Goal: Task Accomplishment & Management: Manage account settings

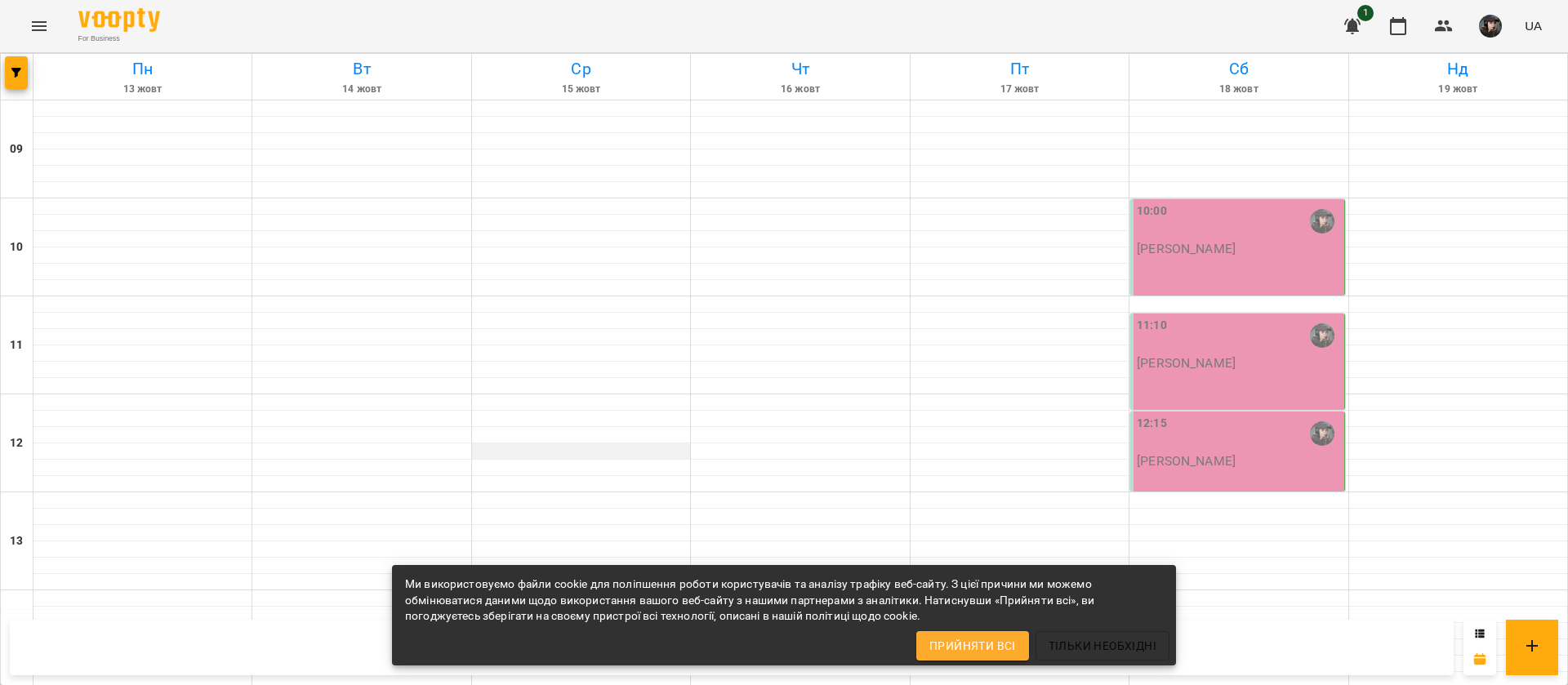
click at [549, 455] on div at bounding box center [581, 451] width 218 height 17
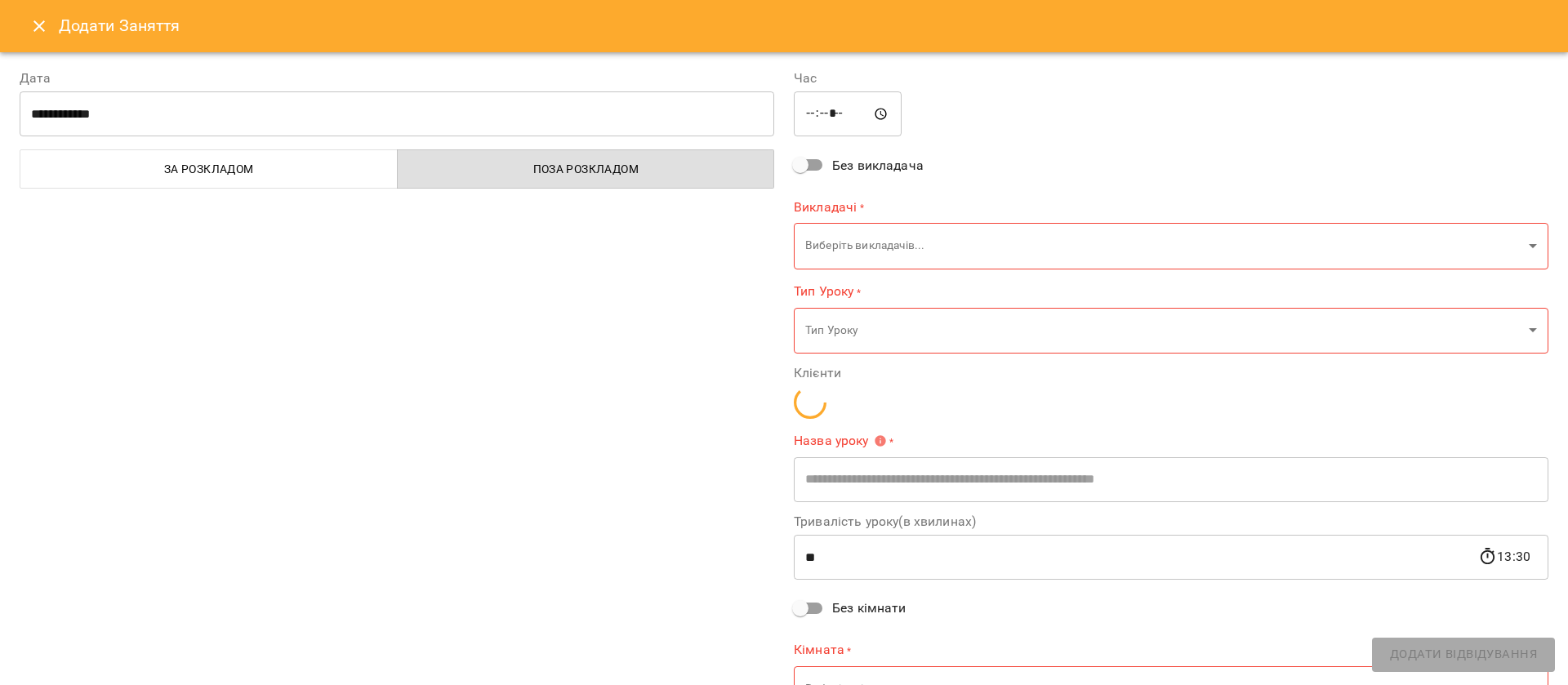
type input "**********"
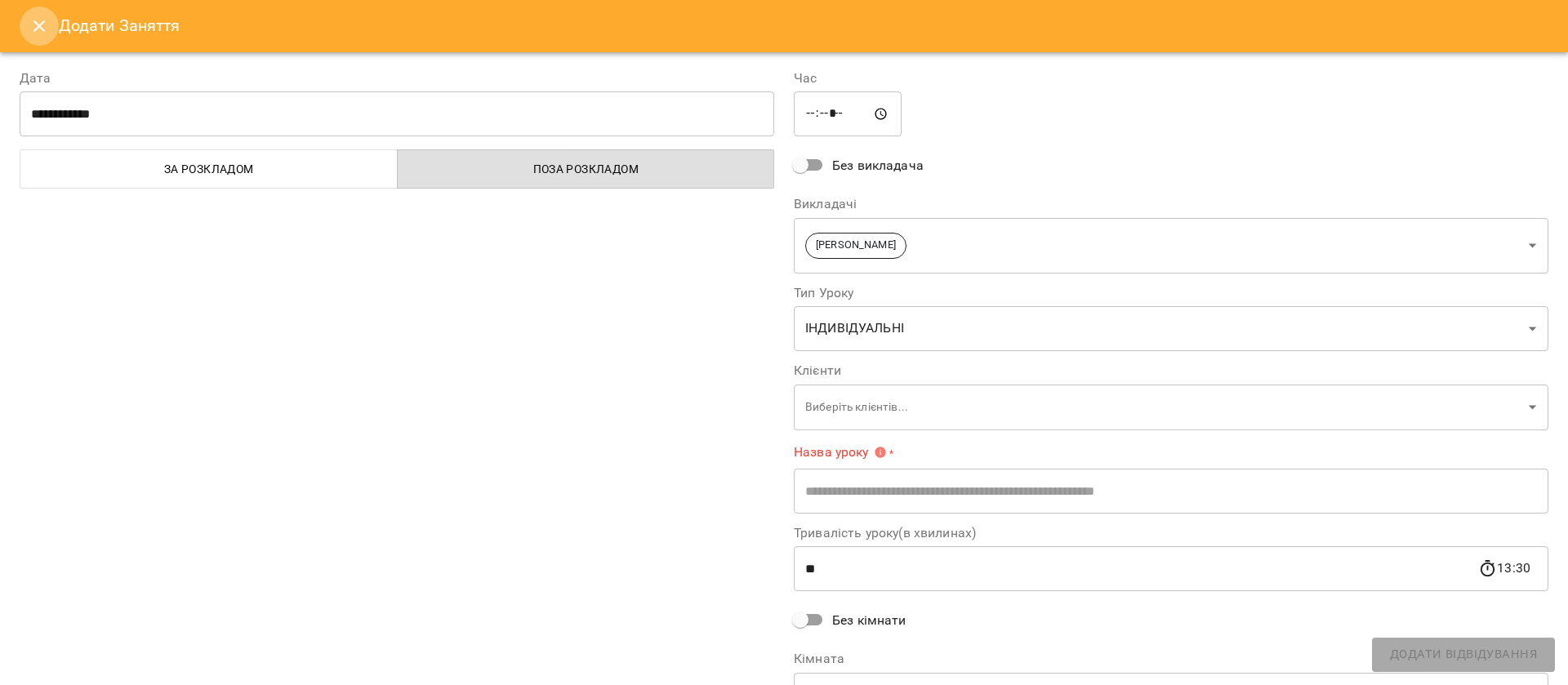
click at [36, 22] on icon "Close" at bounding box center [39, 27] width 20 height 20
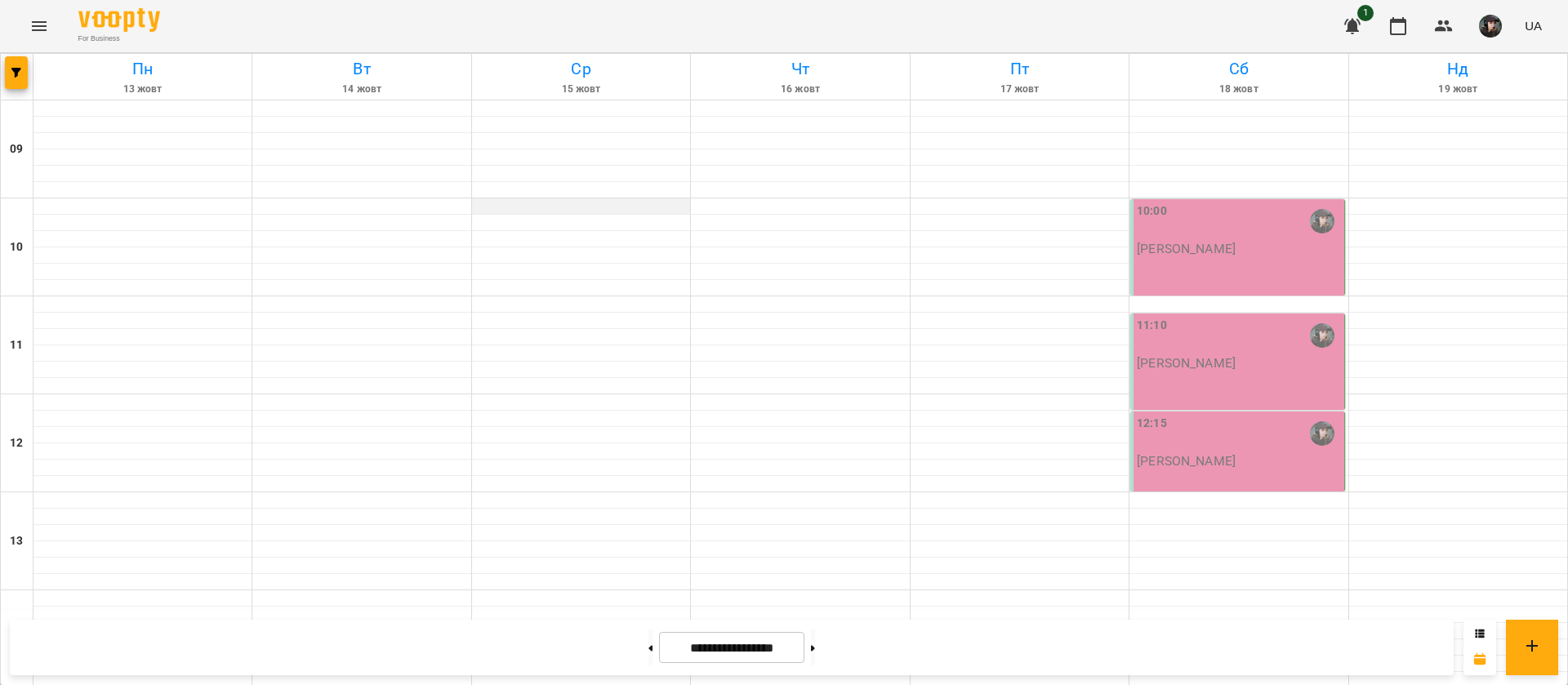
scroll to position [664, 0]
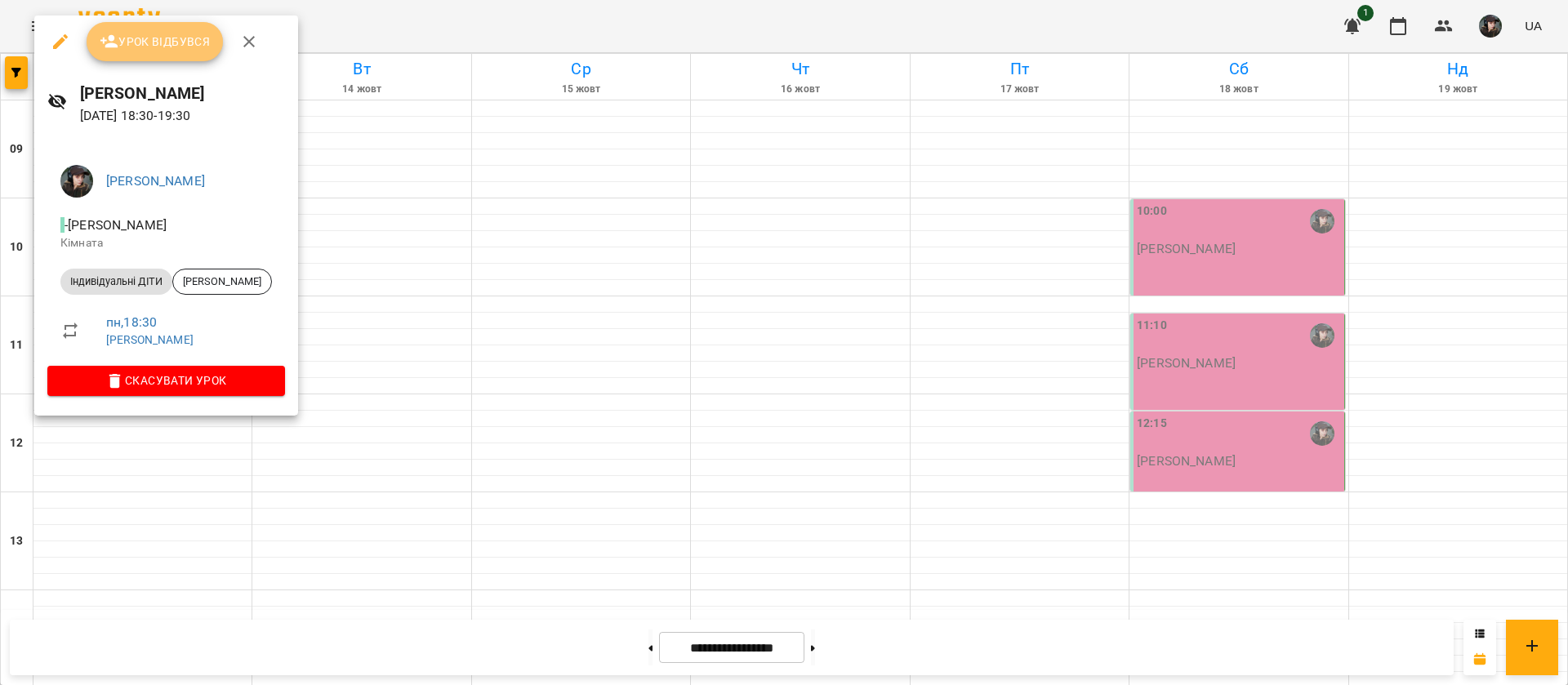
click at [194, 38] on span "Урок відбувся" at bounding box center [155, 41] width 111 height 20
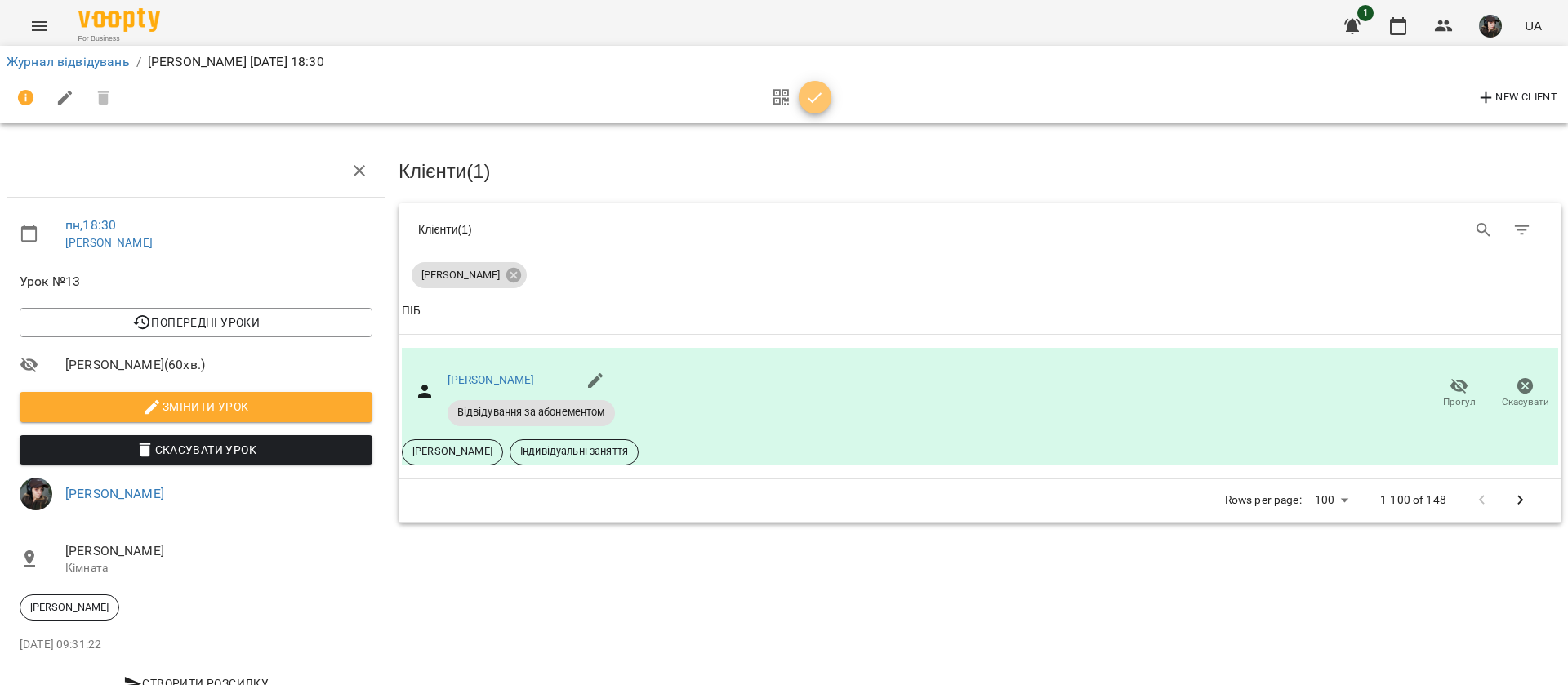
click at [810, 94] on icon "button" at bounding box center [816, 98] width 20 height 20
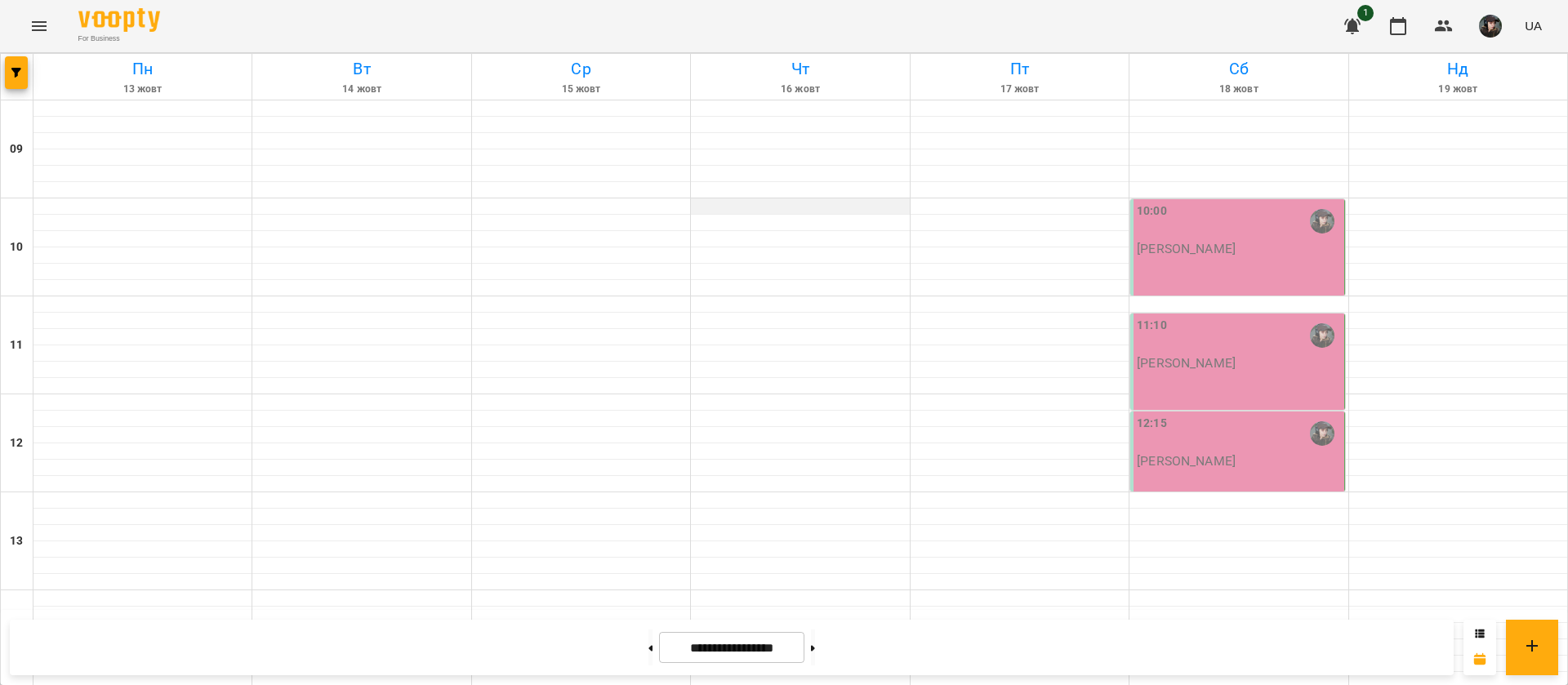
scroll to position [664, 0]
click at [649, 648] on button at bounding box center [651, 647] width 4 height 36
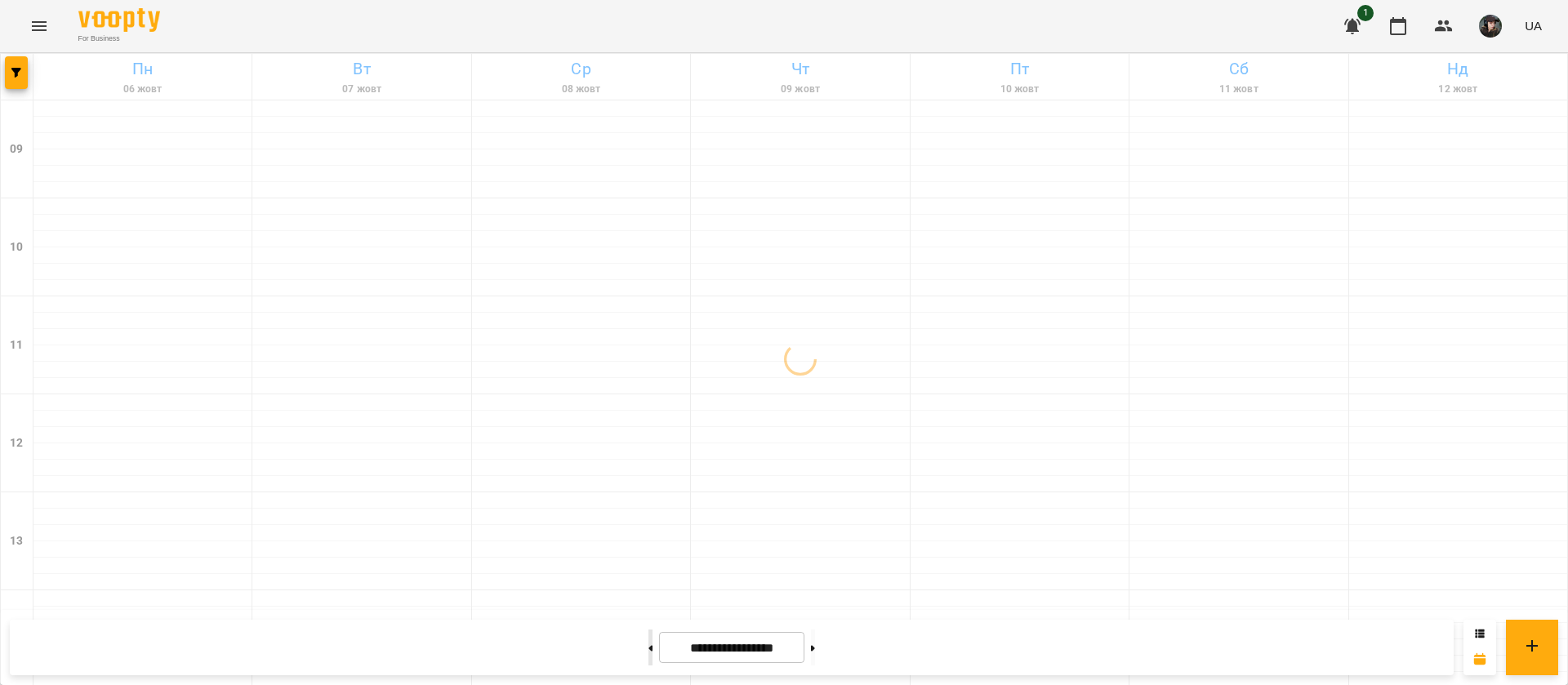
click at [649, 648] on button at bounding box center [651, 647] width 4 height 36
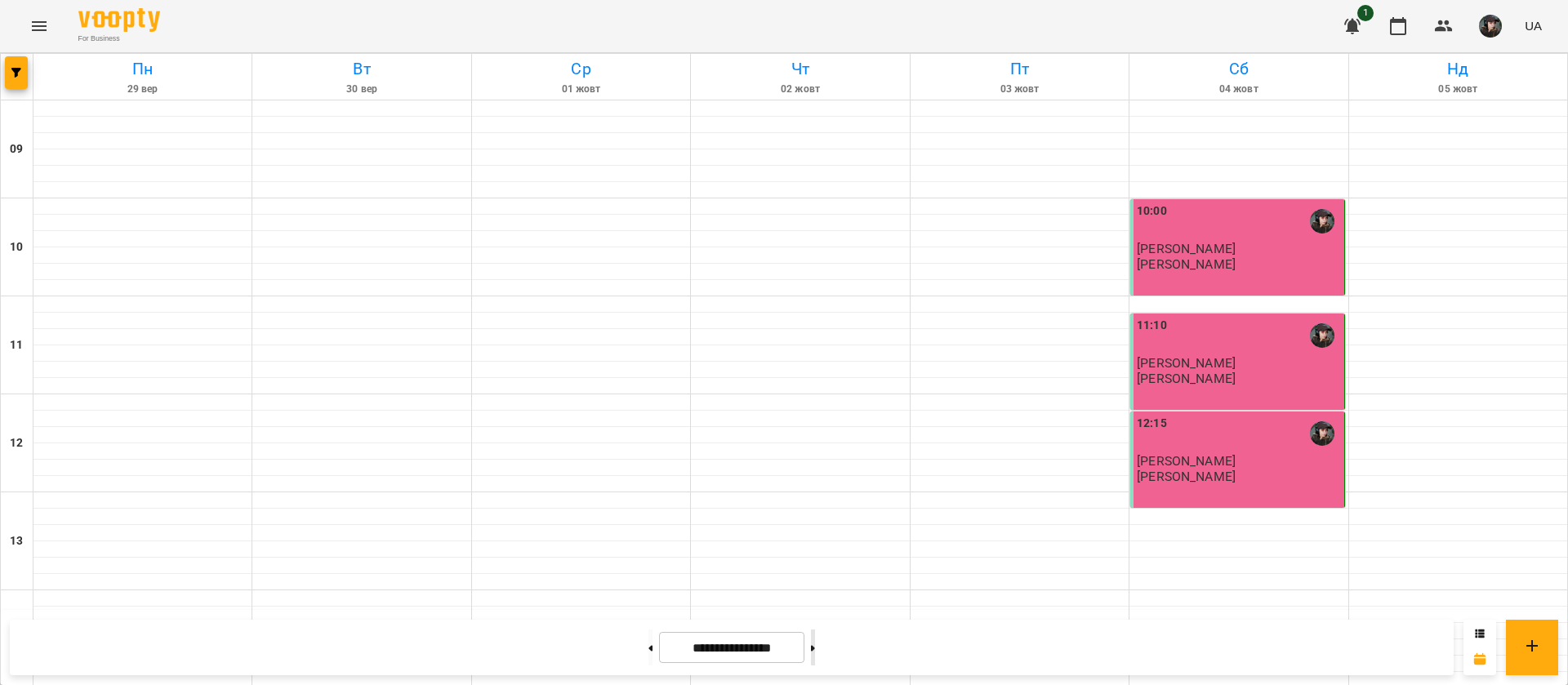
click at [815, 648] on button at bounding box center [813, 647] width 4 height 36
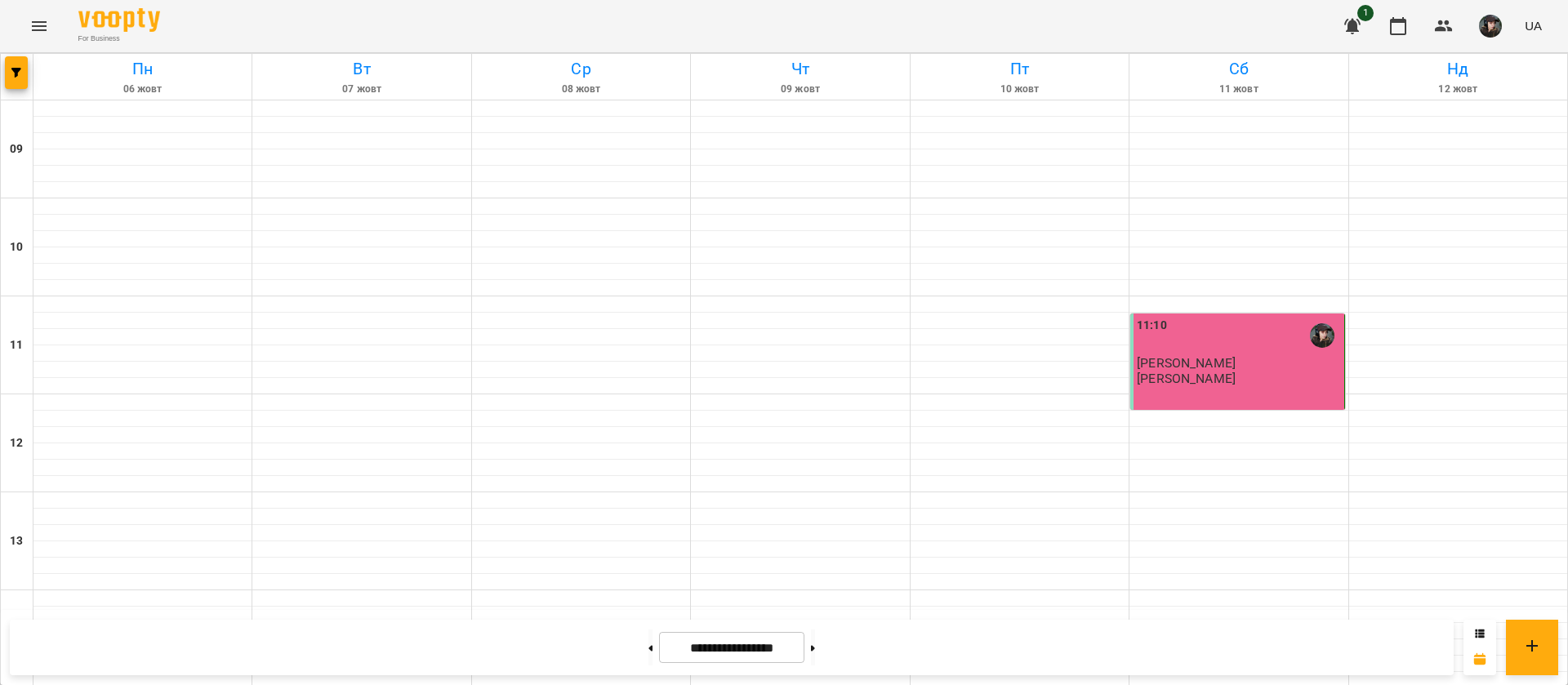
scroll to position [0, 0]
click at [815, 648] on button at bounding box center [813, 647] width 4 height 36
type input "**********"
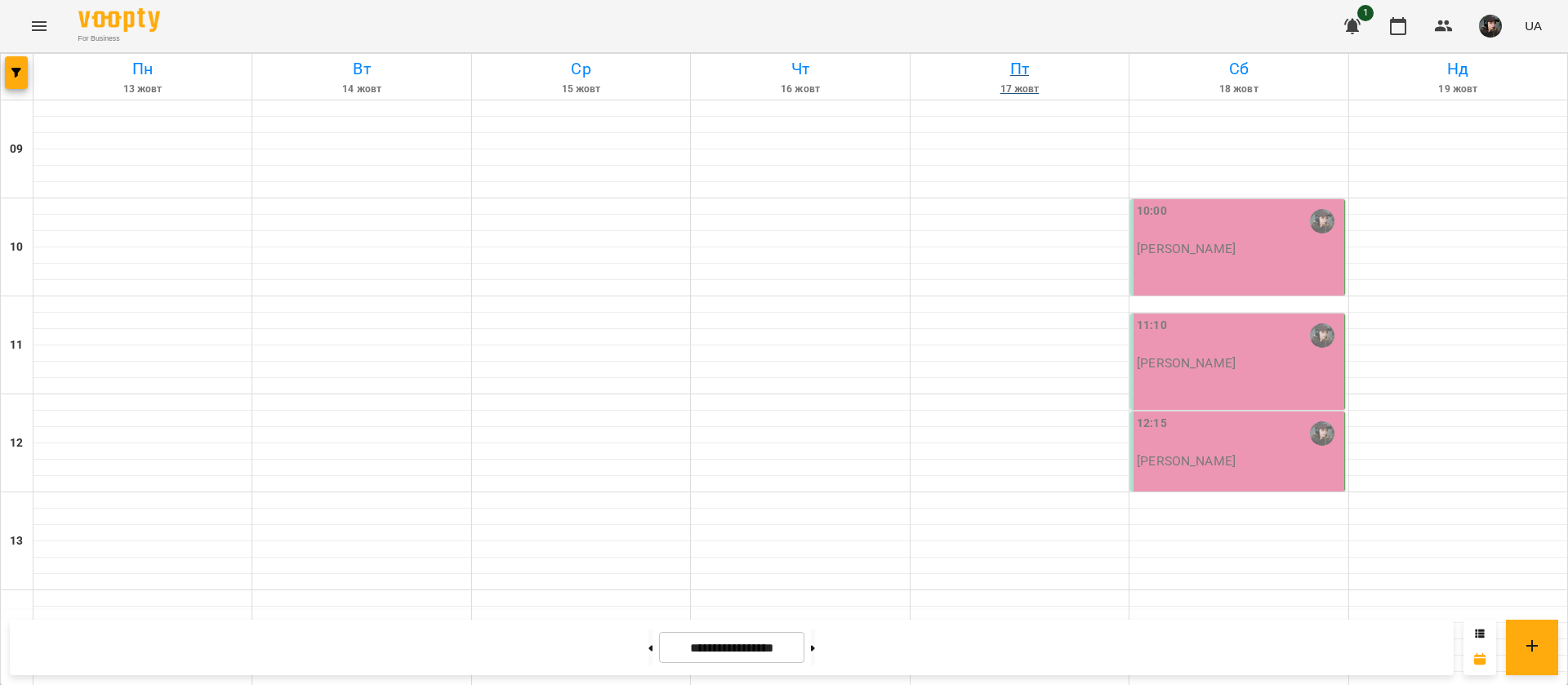
scroll to position [664, 0]
